Goal: Task Accomplishment & Management: Use online tool/utility

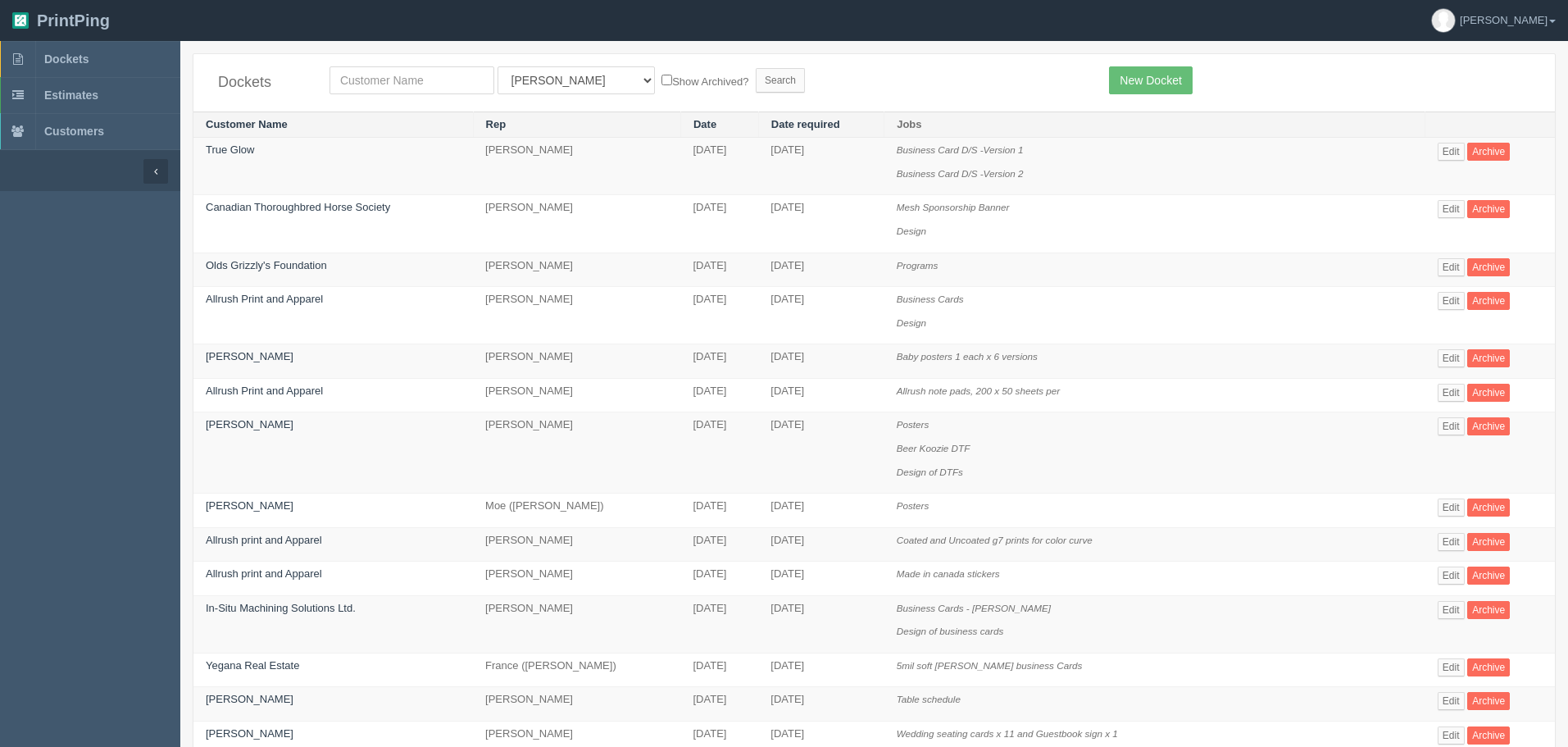
select select "46"
click at [498, 66] on select "All Users Ali Ali Test 1 Aly Amy Ankit Arif Brandon Dan France Greg Jim Mark Ma…" at bounding box center [576, 79] width 157 height 28
click at [457, 91] on input "text" at bounding box center [411, 79] width 165 height 28
type input "corteva"
click at [755, 68] on input "Search" at bounding box center [780, 80] width 49 height 25
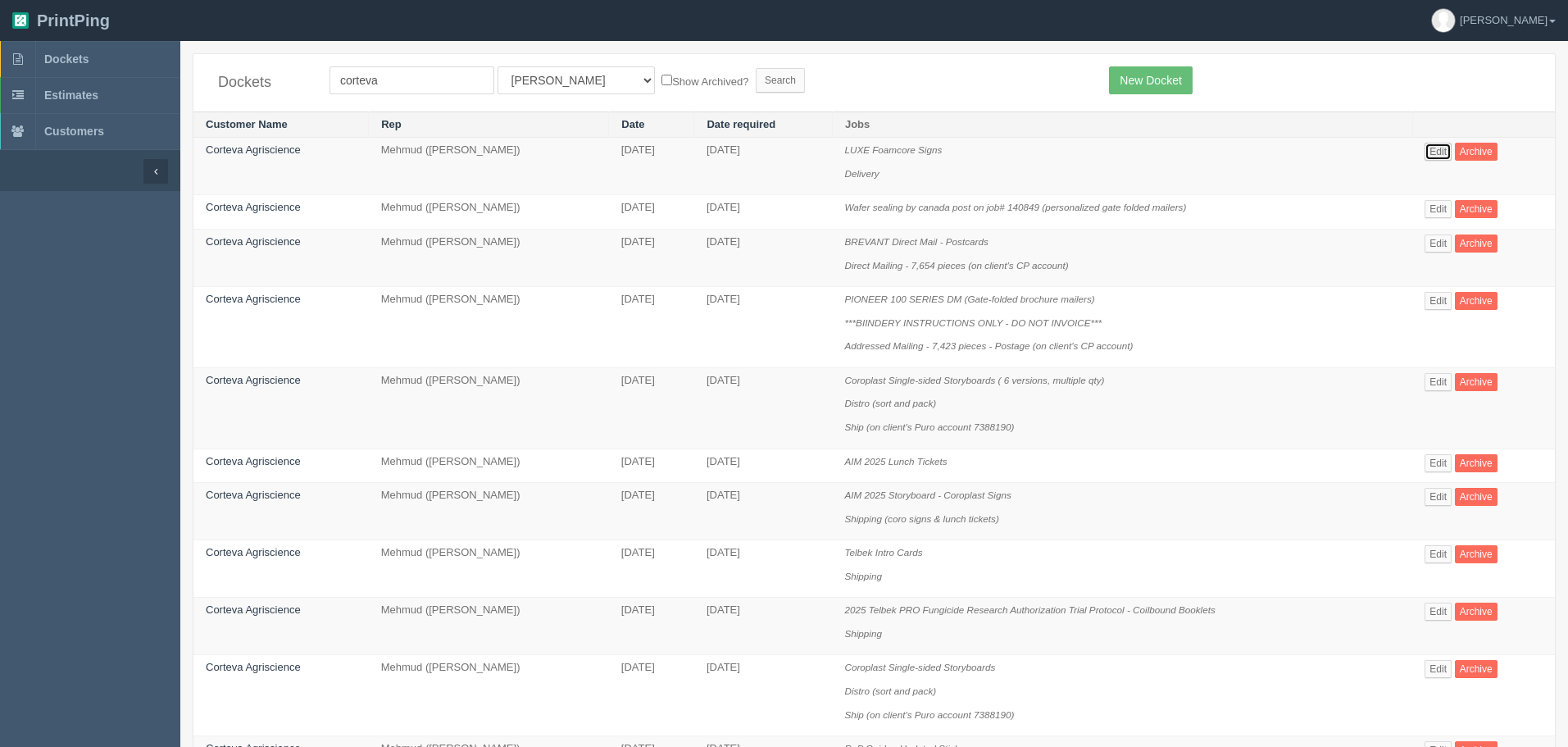
click at [1437, 146] on link "Edit" at bounding box center [1438, 152] width 27 height 18
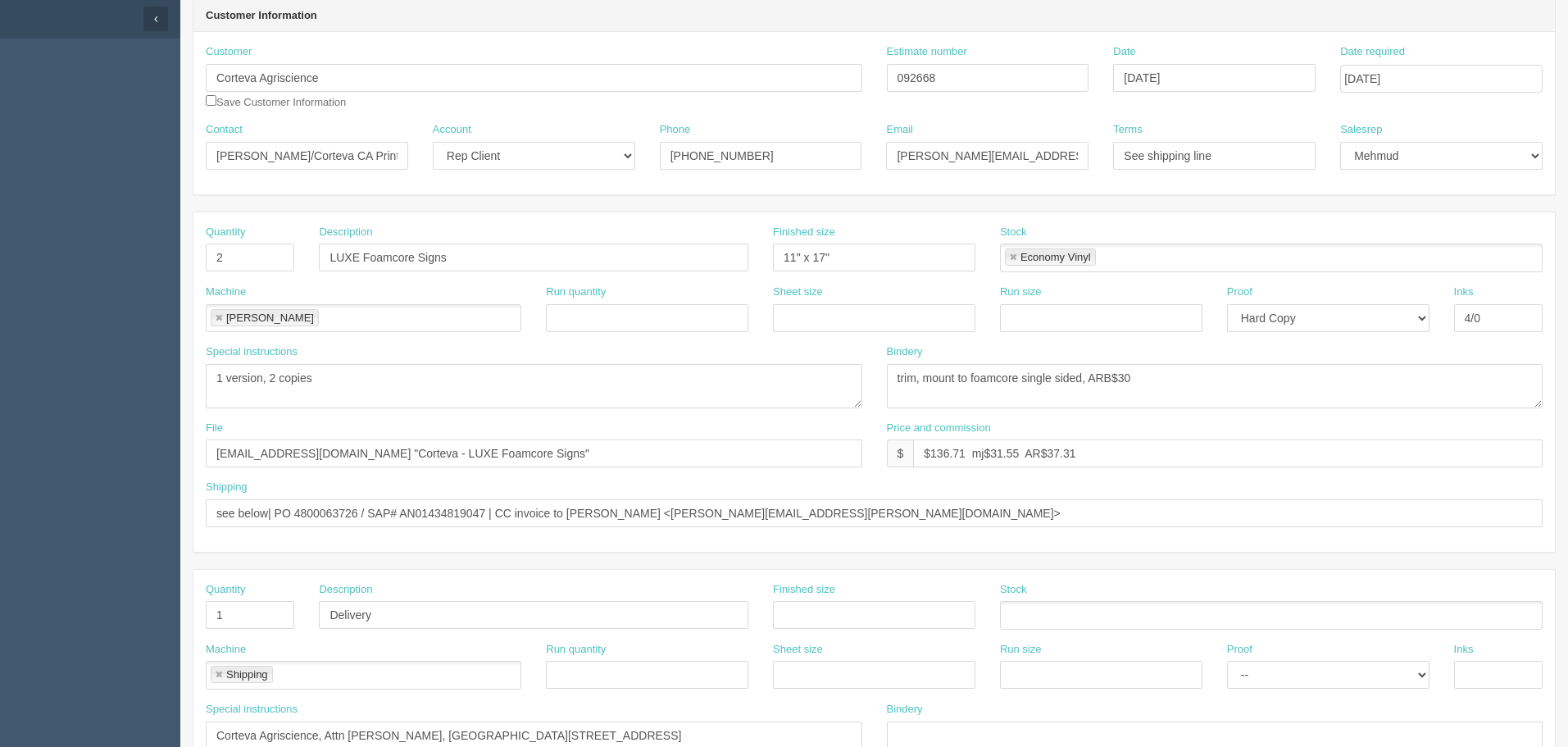
scroll to position [164, 0]
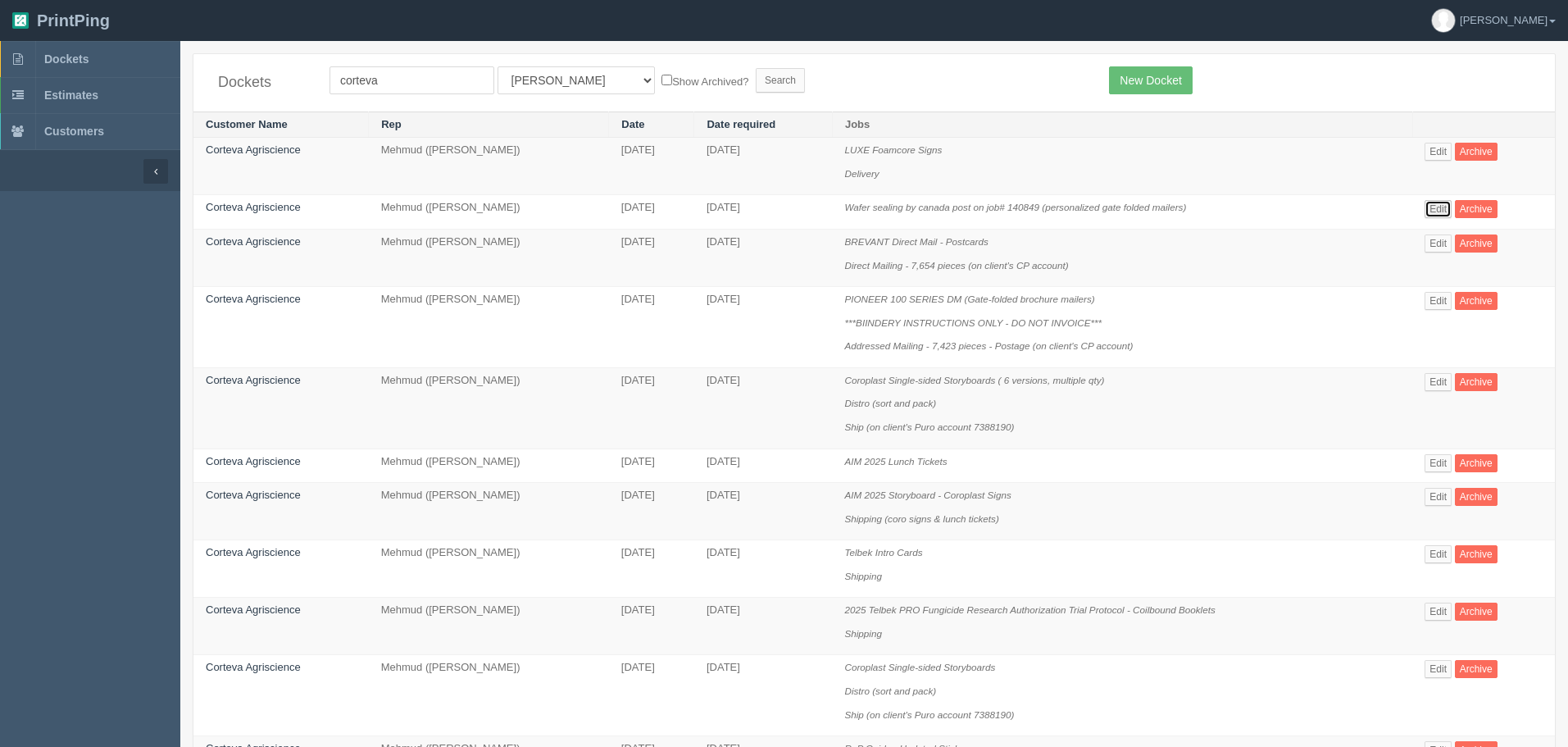
click at [1444, 209] on link "Edit" at bounding box center [1438, 209] width 27 height 18
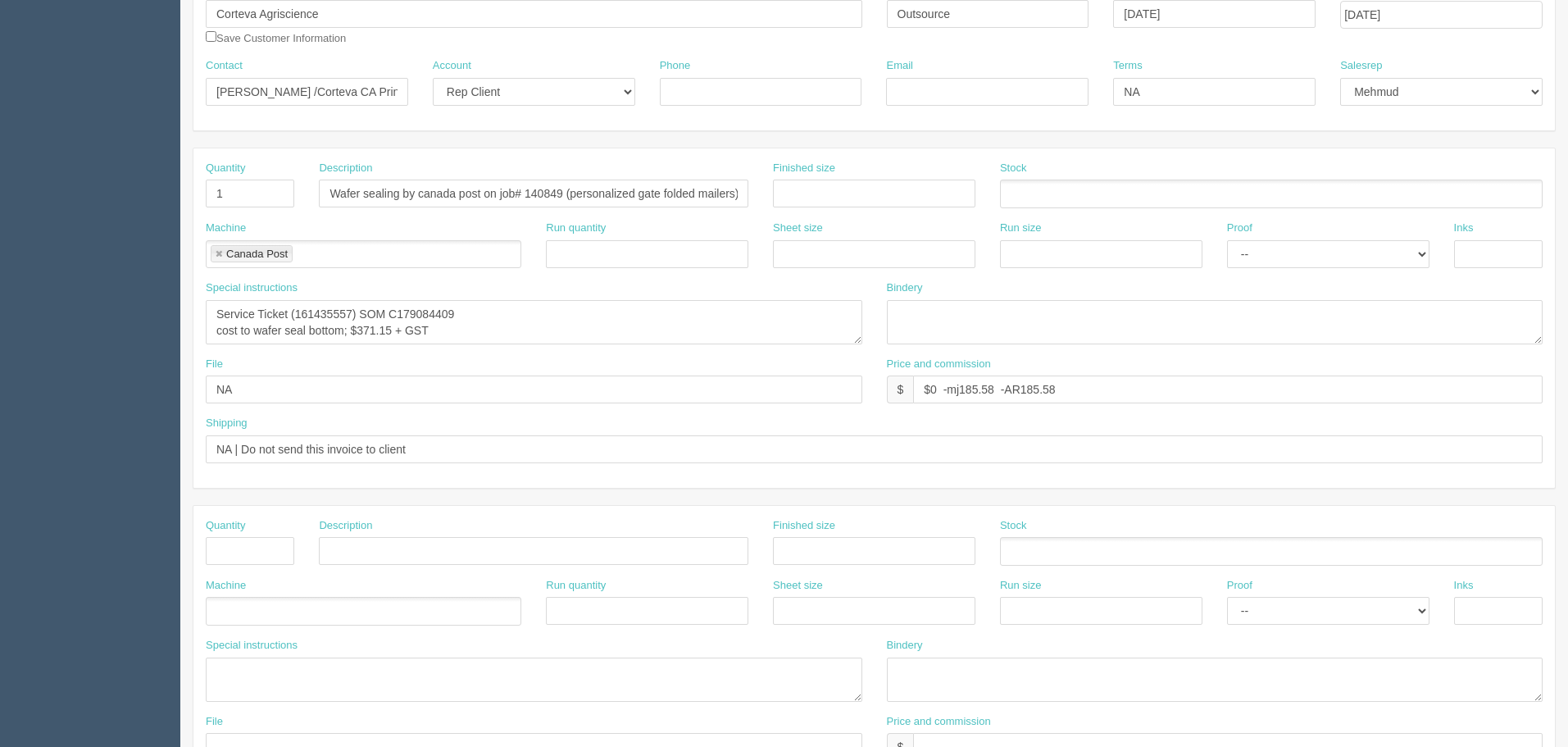
scroll to position [246, 0]
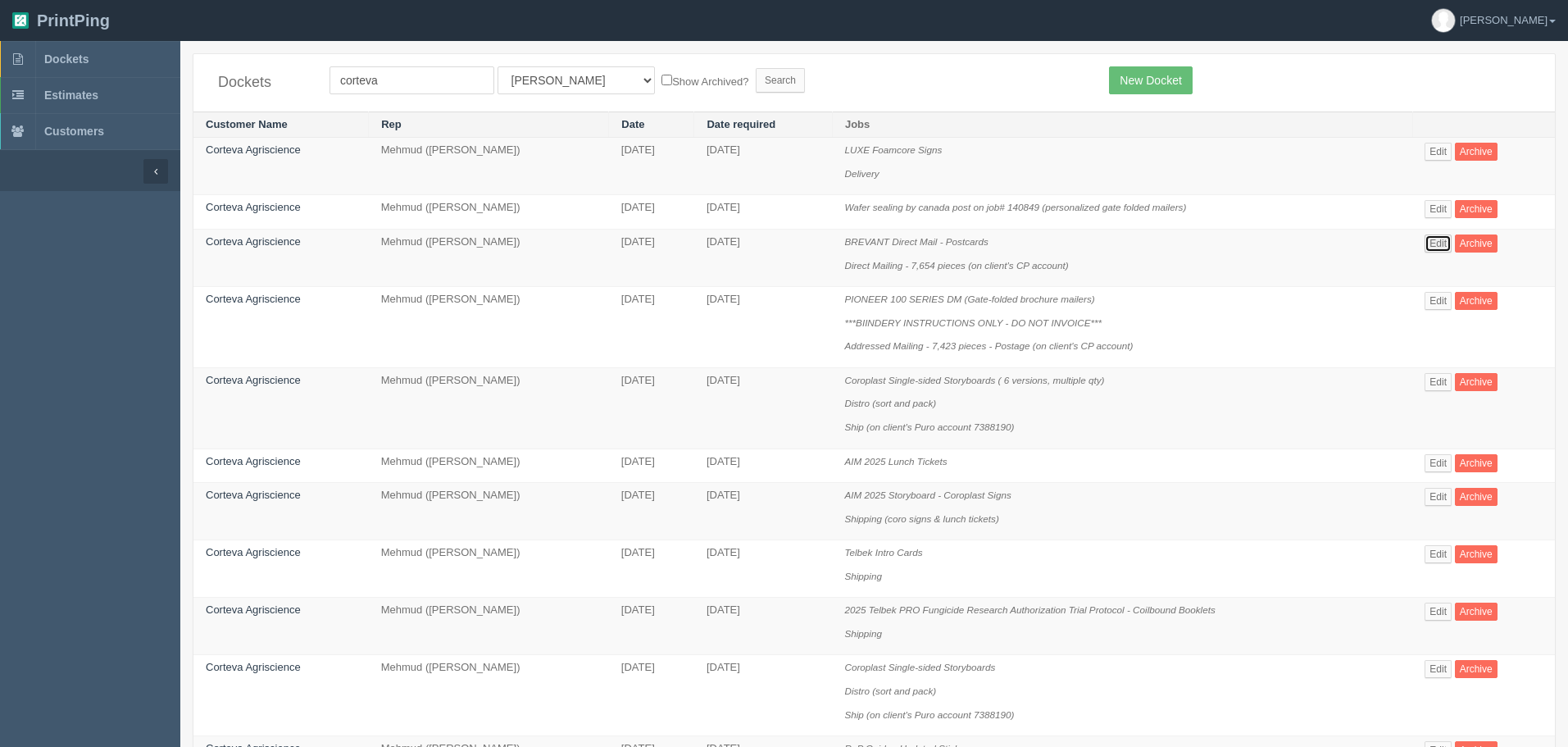
click at [1438, 242] on link "Edit" at bounding box center [1438, 244] width 27 height 18
click at [1444, 377] on link "Edit" at bounding box center [1438, 382] width 27 height 18
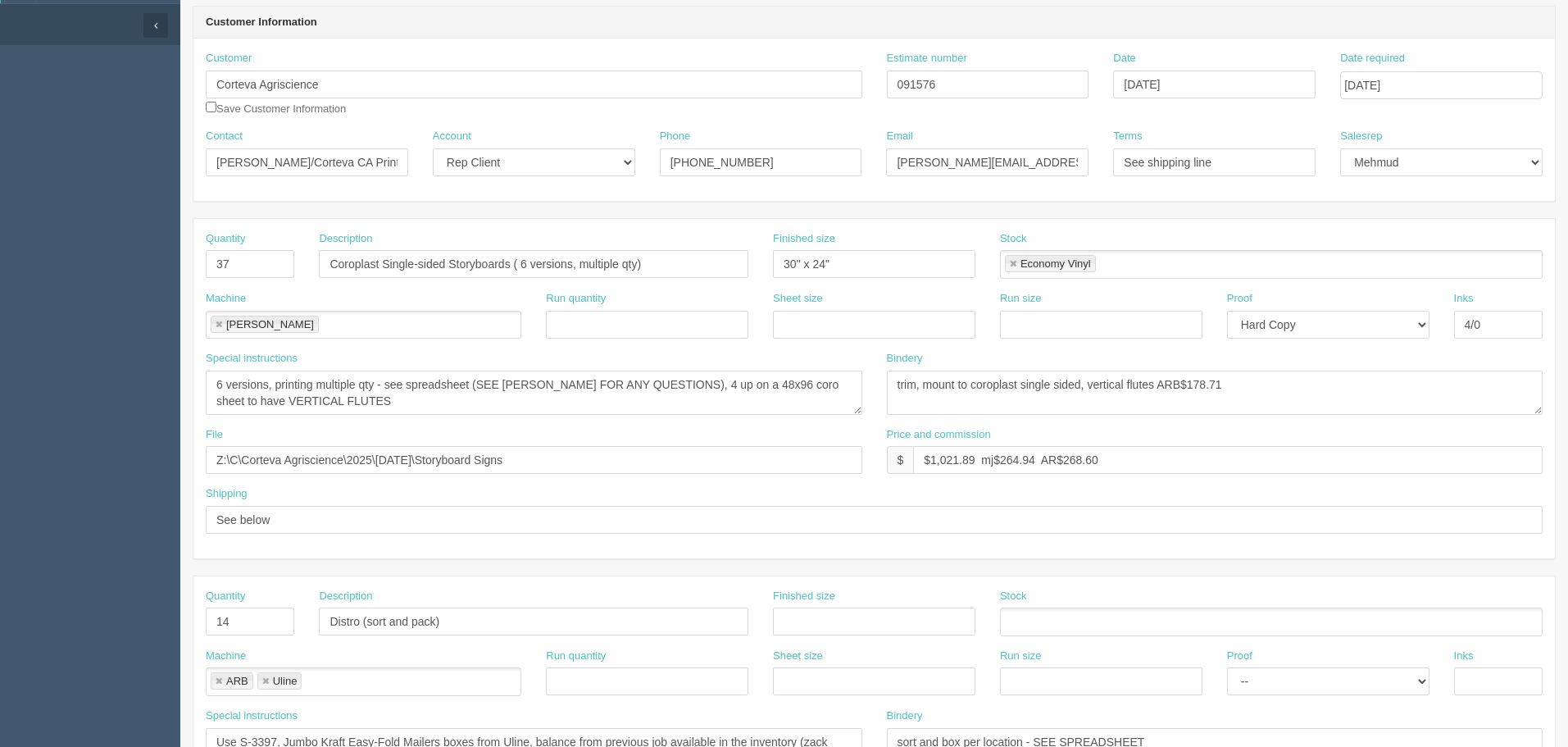
scroll to position [167, 0]
